Goal: Task Accomplishment & Management: Manage account settings

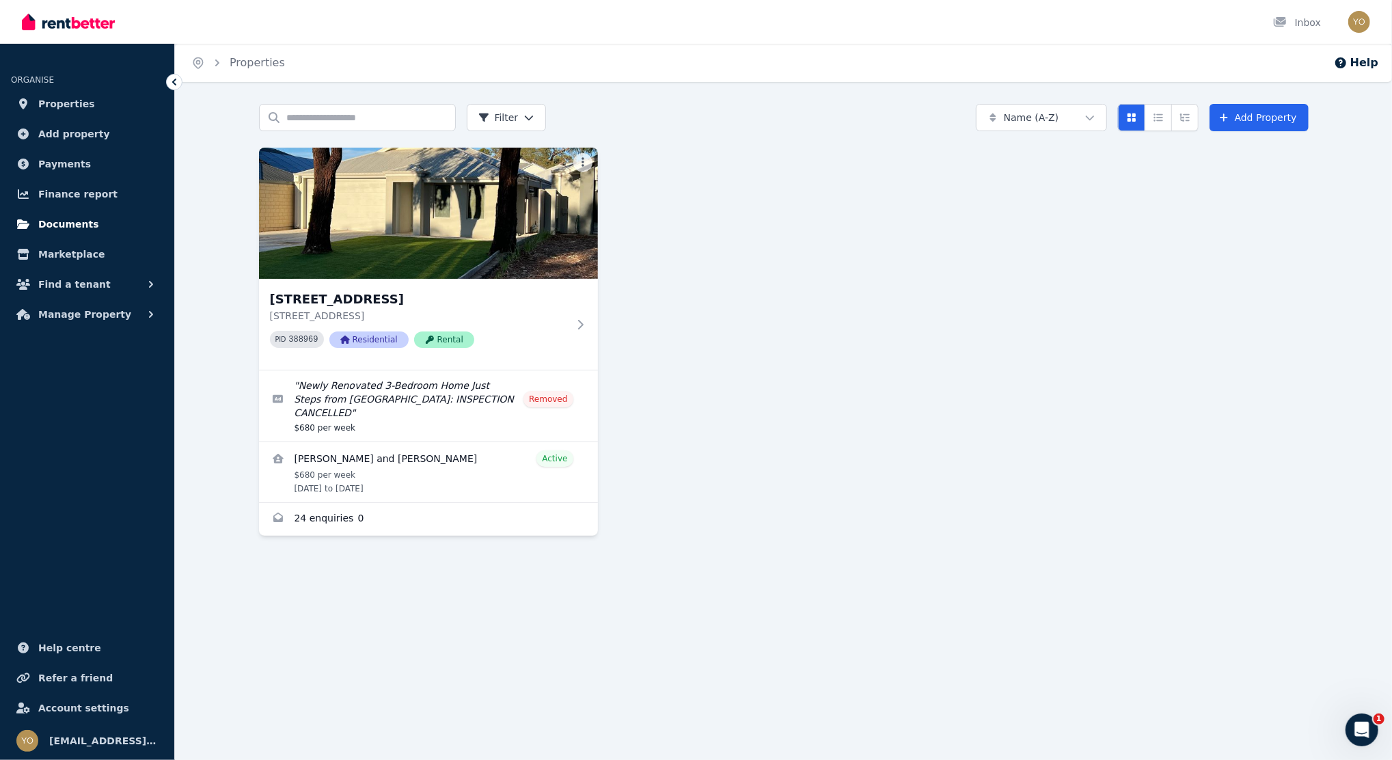
click at [70, 221] on span "Documents" at bounding box center [68, 224] width 61 height 16
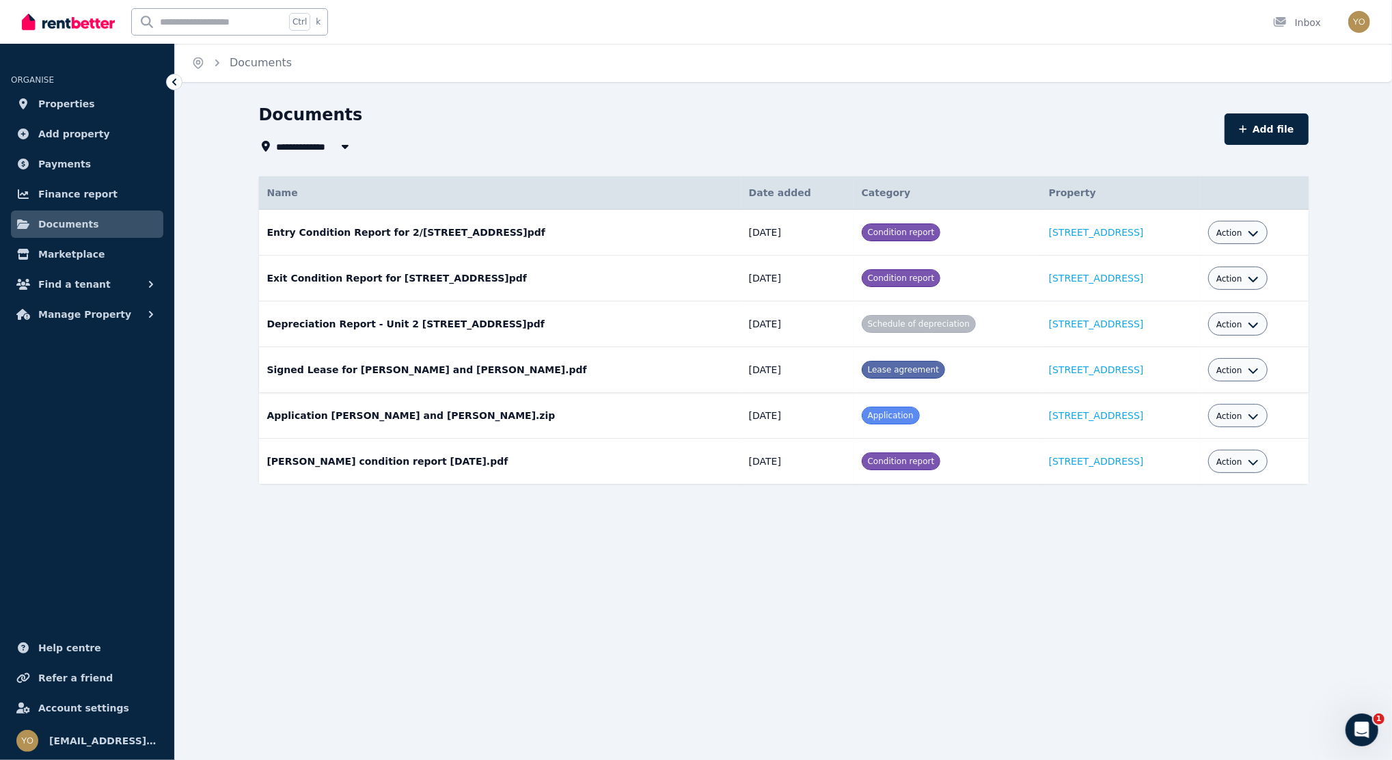
click at [1237, 368] on span "Action" at bounding box center [1229, 370] width 26 height 11
click at [1181, 427] on link "View" at bounding box center [1195, 425] width 131 height 25
click at [1244, 372] on button "Action" at bounding box center [1237, 370] width 42 height 11
click at [1184, 424] on link "View" at bounding box center [1195, 425] width 131 height 25
